Goal: Communication & Community: Ask a question

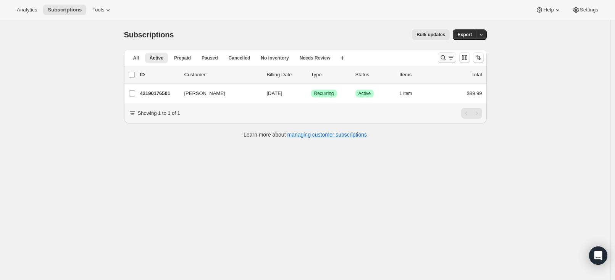
click at [453, 56] on icon "Search and filter results" at bounding box center [451, 58] width 8 height 8
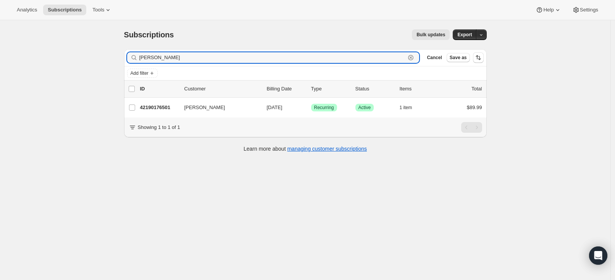
click at [411, 58] on icon "button" at bounding box center [411, 58] width 8 height 8
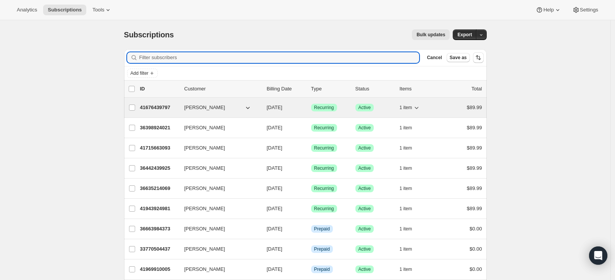
click at [165, 106] on p "41676439797" at bounding box center [159, 108] width 38 height 8
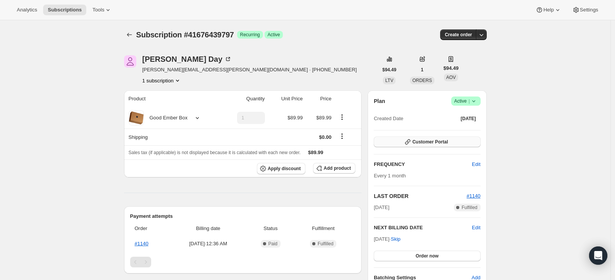
click at [452, 140] on button "Customer Portal" at bounding box center [427, 142] width 106 height 11
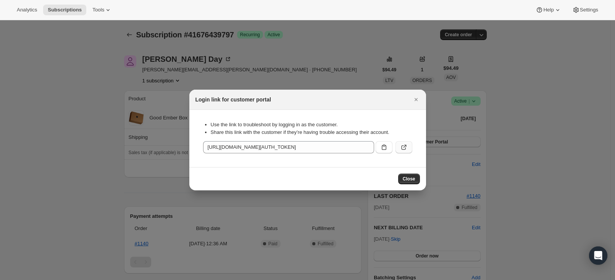
click at [400, 150] on icon ":rcb:" at bounding box center [404, 147] width 8 height 8
click at [414, 95] on button "Close" at bounding box center [416, 99] width 11 height 11
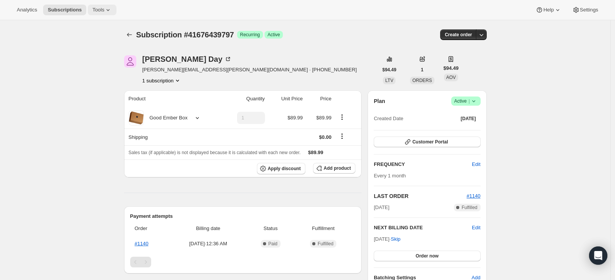
click at [99, 12] on span "Tools" at bounding box center [98, 10] width 12 height 6
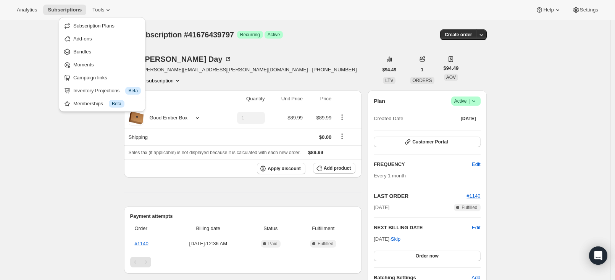
click at [47, 168] on div "Subscription #41676439797. This page is ready Subscription #41676439797 Success…" at bounding box center [305, 258] width 610 height 476
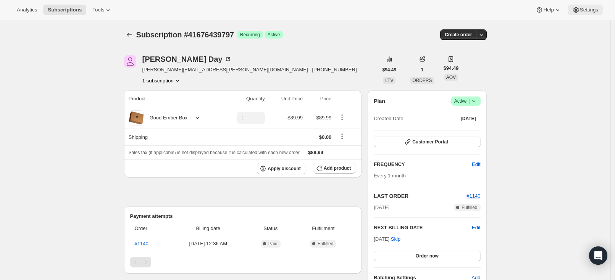
click at [580, 9] on span "Settings" at bounding box center [589, 10] width 18 height 6
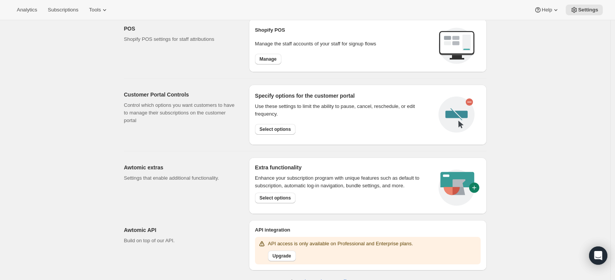
scroll to position [325, 0]
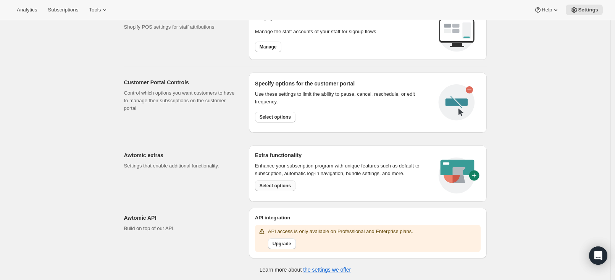
click at [274, 185] on span "Select options" at bounding box center [274, 186] width 31 height 6
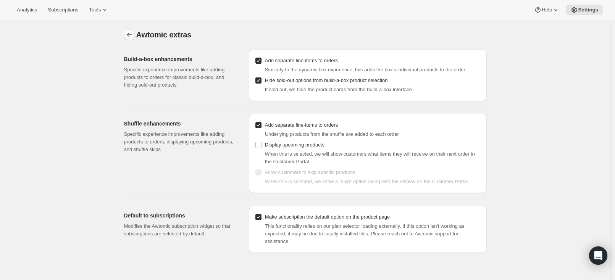
click at [129, 34] on icon "Settings" at bounding box center [130, 35] width 8 height 8
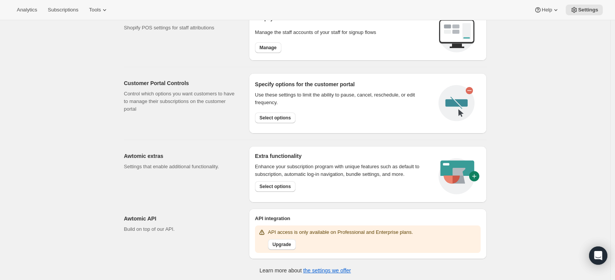
scroll to position [325, 0]
click at [275, 114] on span "Select options" at bounding box center [274, 117] width 31 height 6
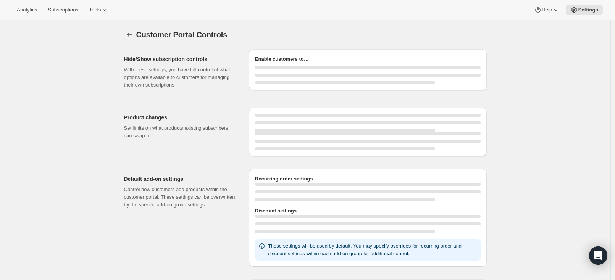
select select "MONTH"
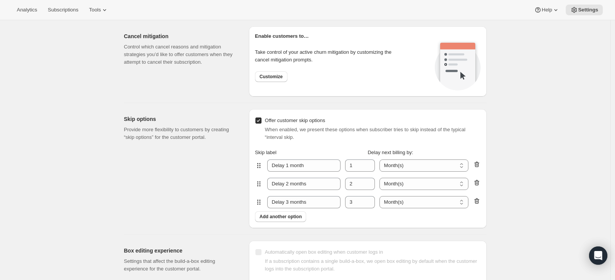
scroll to position [612, 0]
click at [271, 77] on span "Customize" at bounding box center [270, 77] width 23 height 6
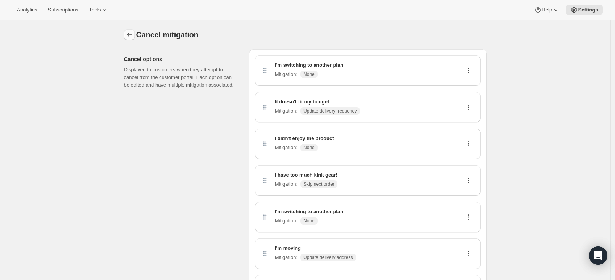
click at [131, 35] on icon "Customer Portal Controls" at bounding box center [130, 35] width 8 height 8
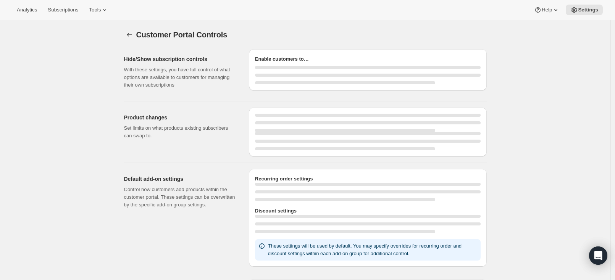
select select "MONTH"
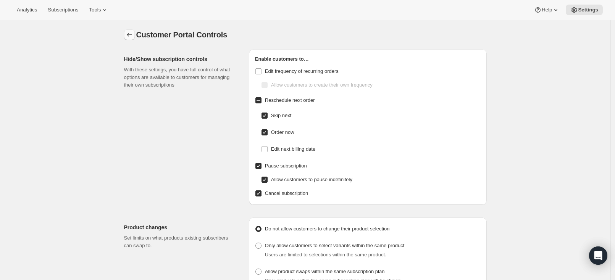
click at [129, 34] on icon "Settings" at bounding box center [130, 35] width 8 height 8
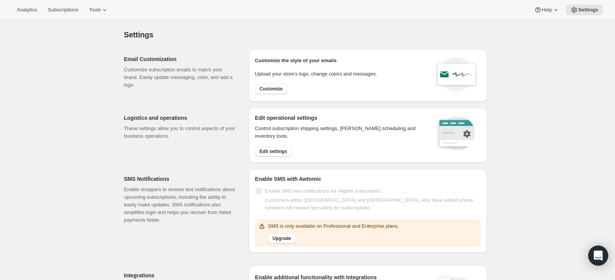
click at [596, 255] on icon "Open Intercom Messenger" at bounding box center [597, 256] width 9 height 10
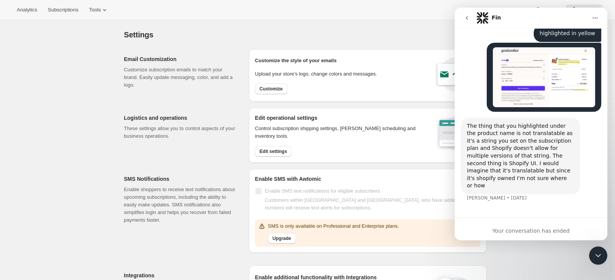
scroll to position [1313, 0]
click at [520, 232] on div "Your conversation has ended" at bounding box center [530, 231] width 153 height 8
click at [462, 19] on button "go back" at bounding box center [466, 18] width 14 height 14
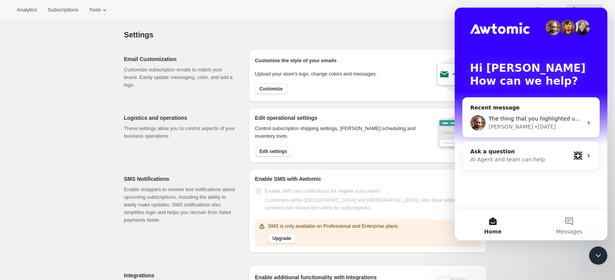
scroll to position [0, 0]
click at [527, 155] on div "Ask a question" at bounding box center [520, 152] width 100 height 8
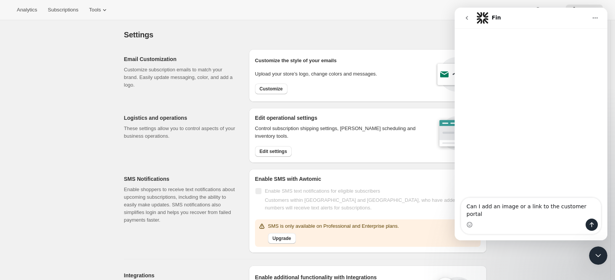
type textarea "Can I add an image or a link to the customer portal?"
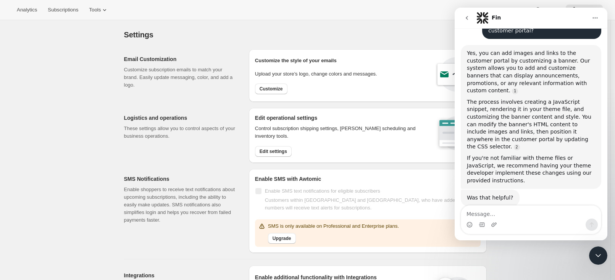
scroll to position [51, 0]
click at [224, 140] on div "Logistics and operations These settings allow you to control aspects of your bu…" at bounding box center [183, 135] width 119 height 55
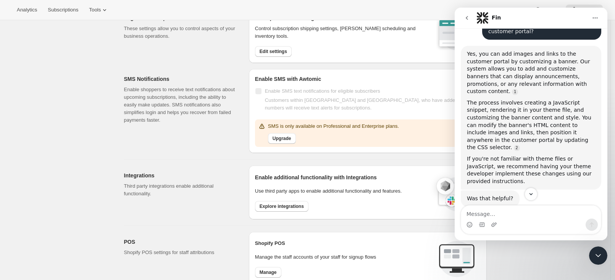
scroll to position [103, 0]
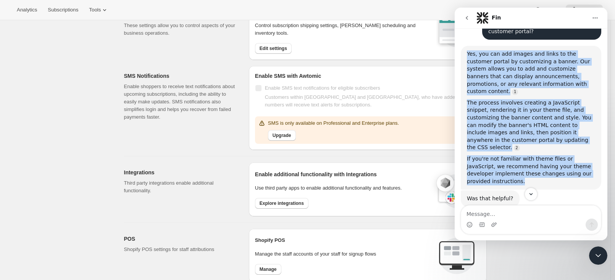
drag, startPoint x: 467, startPoint y: 55, endPoint x: 541, endPoint y: 170, distance: 137.3
click at [541, 170] on div "Yes, you can add images and links to the customer portal by customizing a banne…" at bounding box center [531, 117] width 128 height 135
